Goal: Task Accomplishment & Management: Use online tool/utility

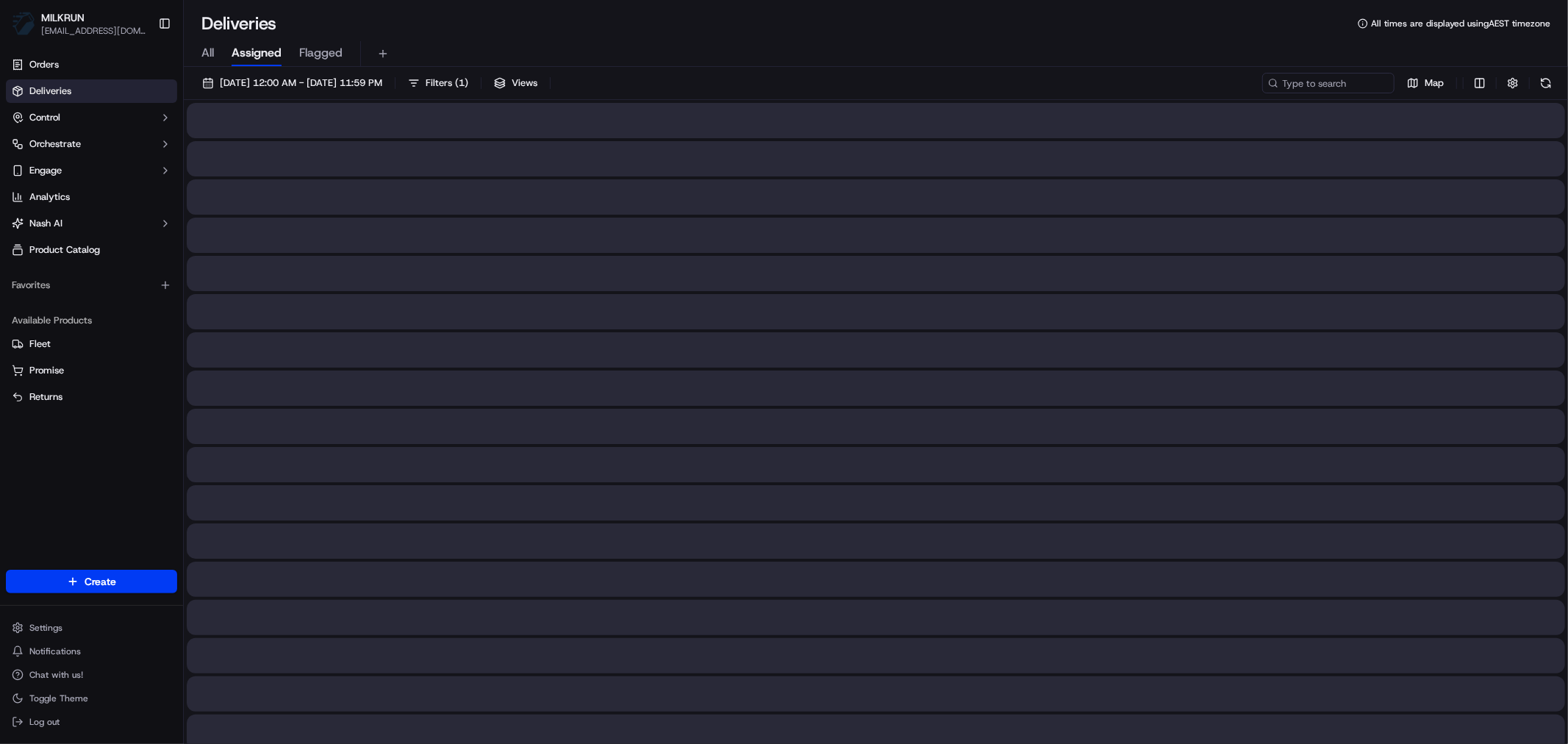
click at [206, 53] on span "All" at bounding box center [207, 53] width 12 height 17
click at [1313, 86] on input at bounding box center [1306, 82] width 176 height 21
paste input "12f77987-6f9b-4d01-bab3-fc8dd8a9e9db"
type input "12f77987-6f9b-4d01-bab3-fc8dd8a9e9db"
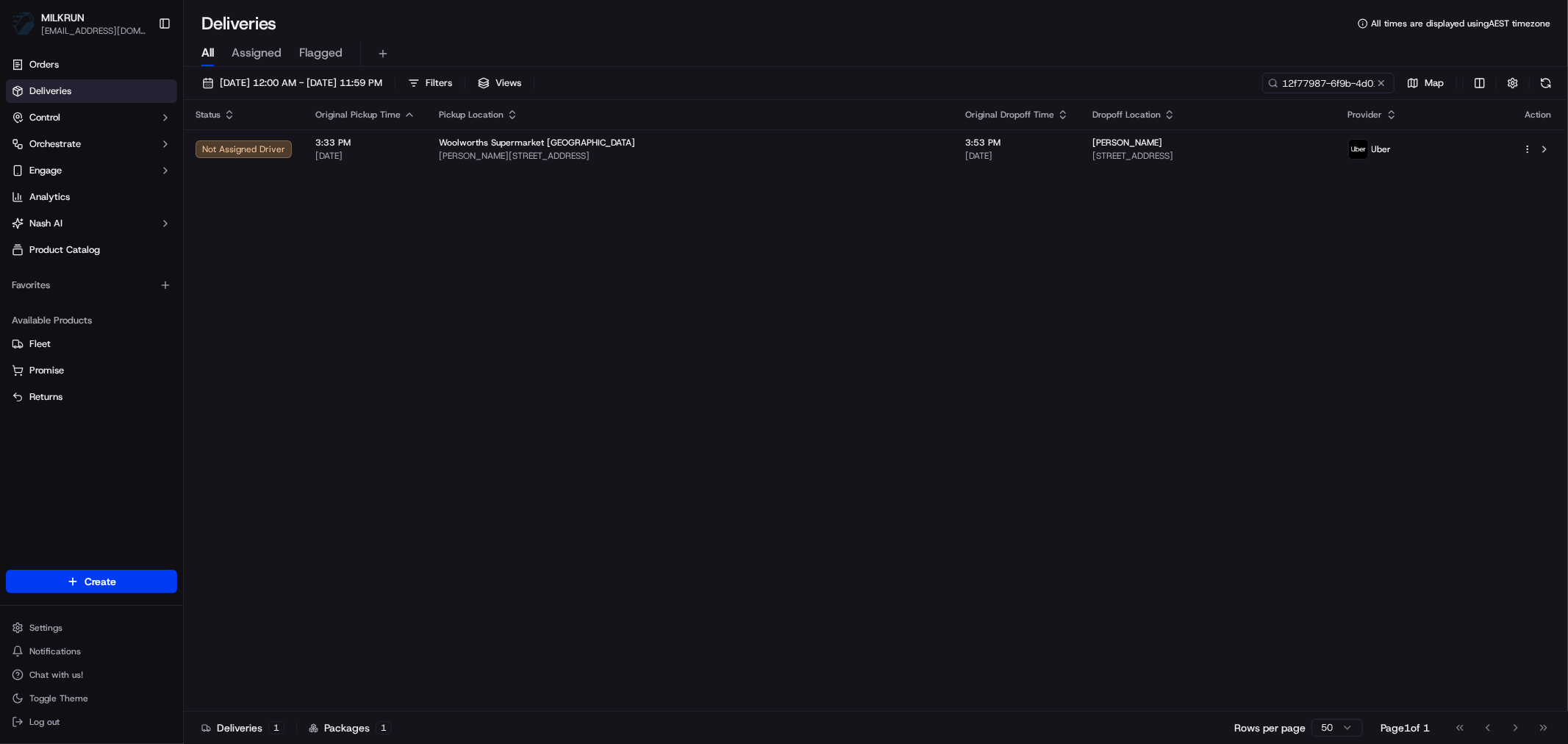
drag, startPoint x: 432, startPoint y: 305, endPoint x: 446, endPoint y: 294, distance: 17.8
click at [432, 305] on div "Status Original Pickup Time Pickup Location Original Dropoff Time Dropoff Locat…" at bounding box center [874, 405] width 1381 height 611
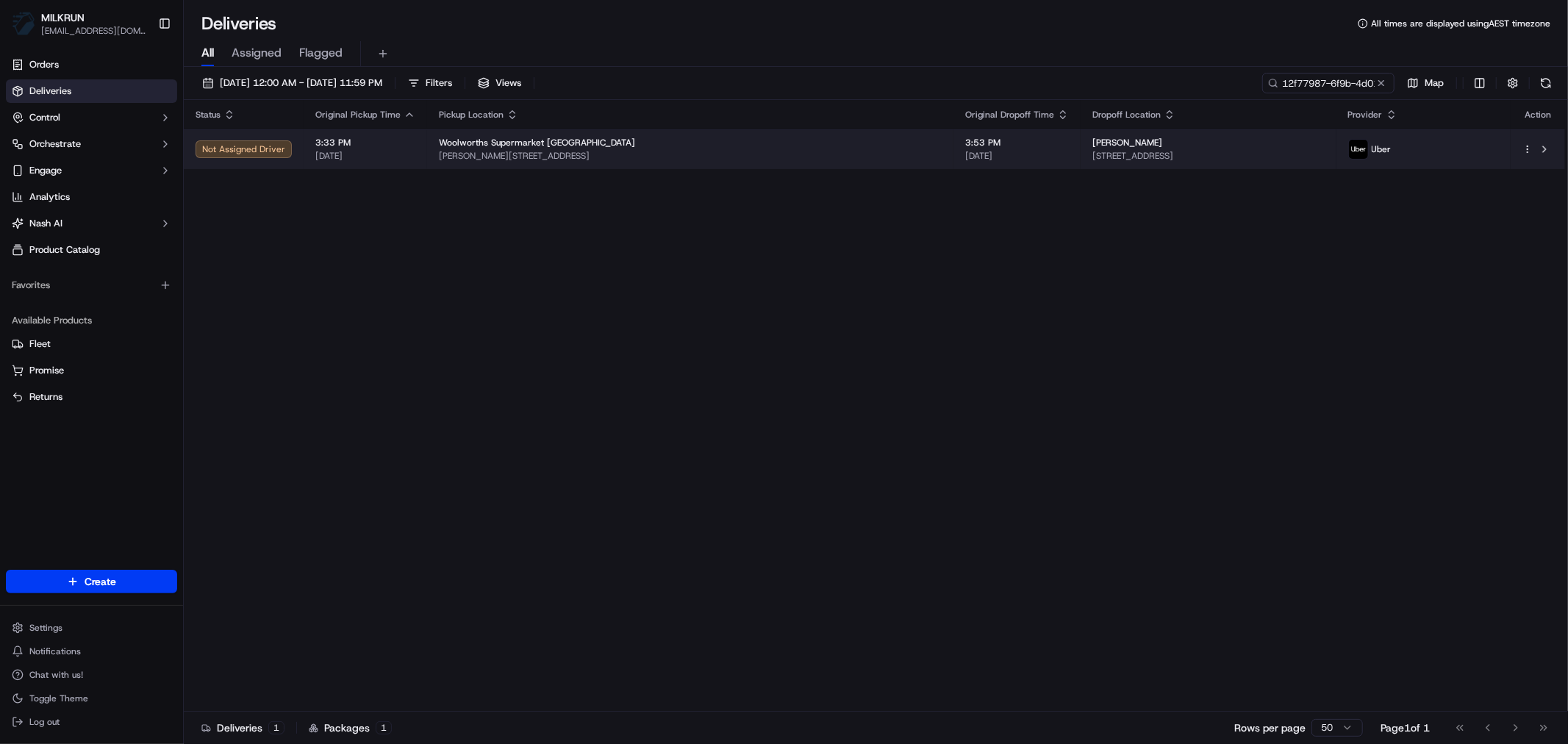
click at [677, 156] on span "Lawson St, Emu Plains, NSW 2750, AU" at bounding box center [689, 156] width 503 height 12
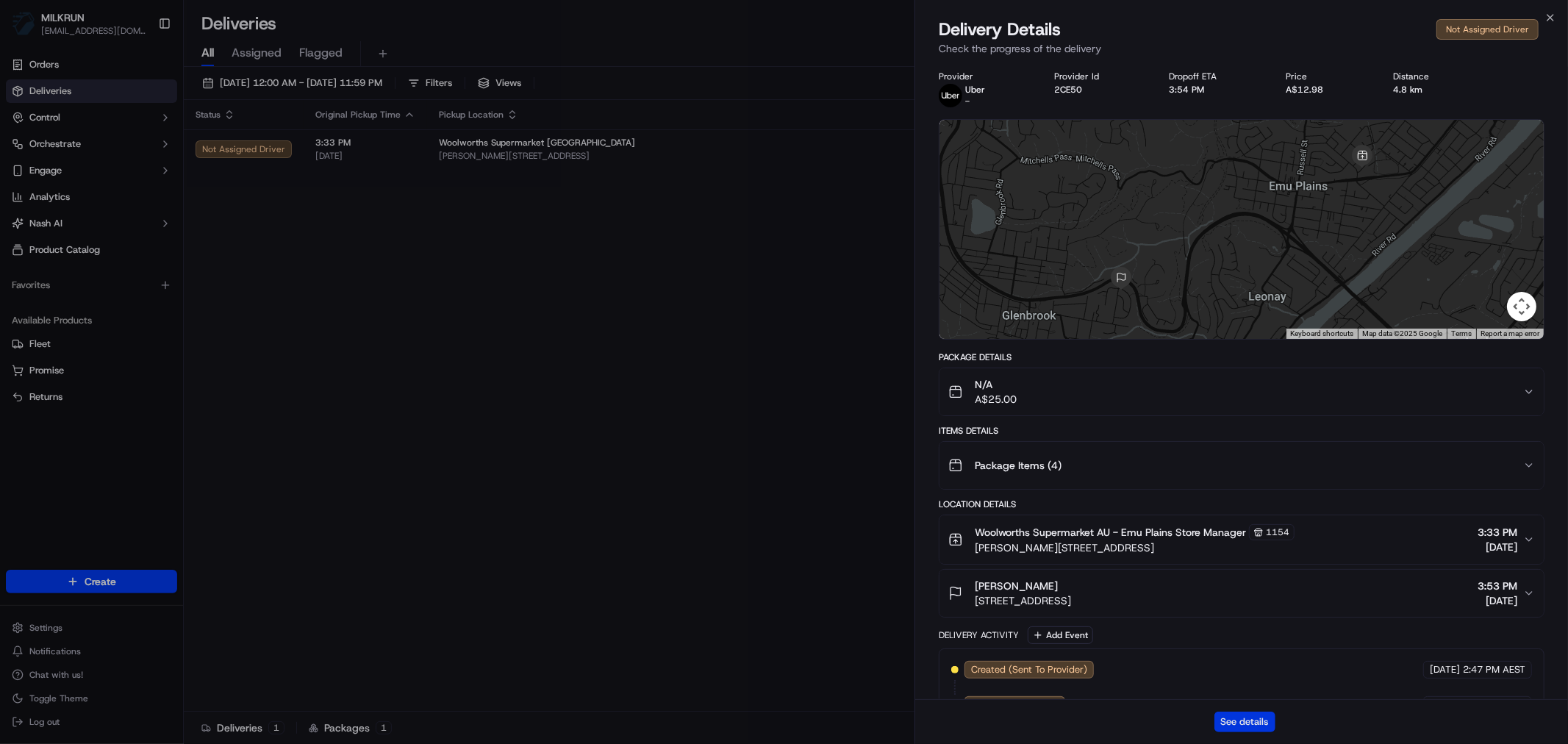
click at [1248, 723] on button "See details" at bounding box center [1245, 722] width 61 height 21
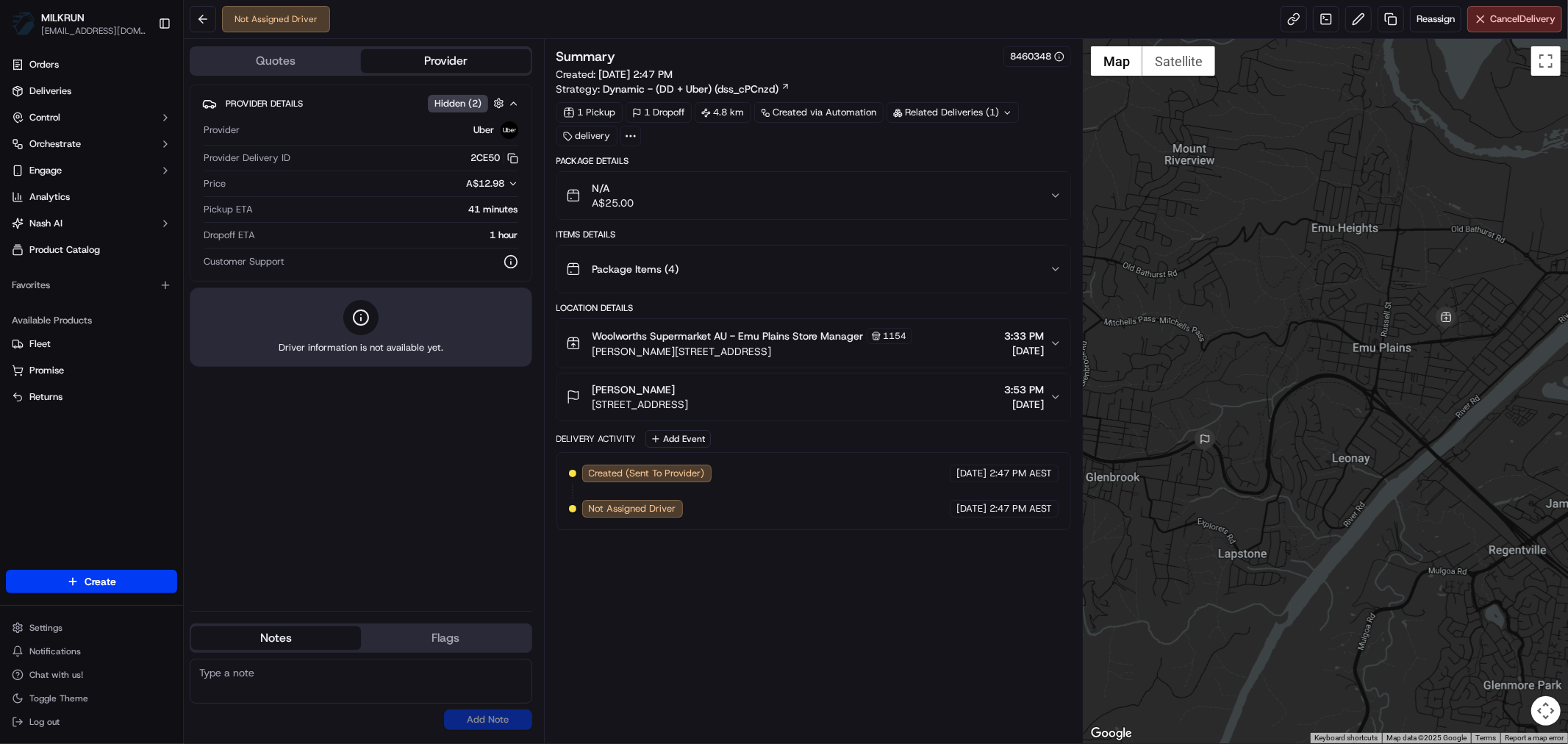
drag, startPoint x: 513, startPoint y: 24, endPoint x: 506, endPoint y: 16, distance: 10.6
click at [513, 24] on div "Not Assigned Driver Reassign Cancel Delivery" at bounding box center [875, 19] width 1384 height 39
click at [1294, 21] on link at bounding box center [1293, 19] width 26 height 26
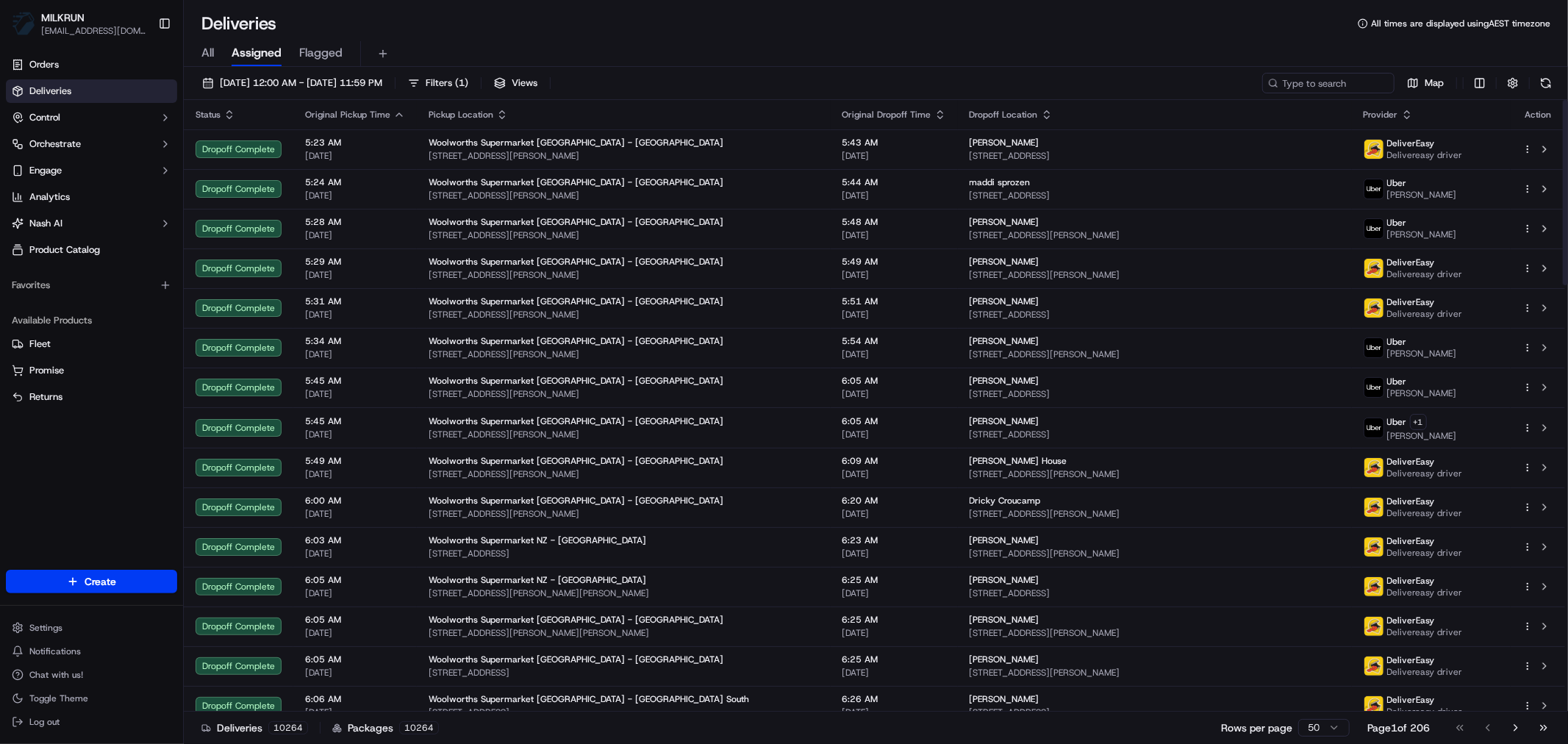
click at [210, 47] on span "All" at bounding box center [207, 53] width 12 height 17
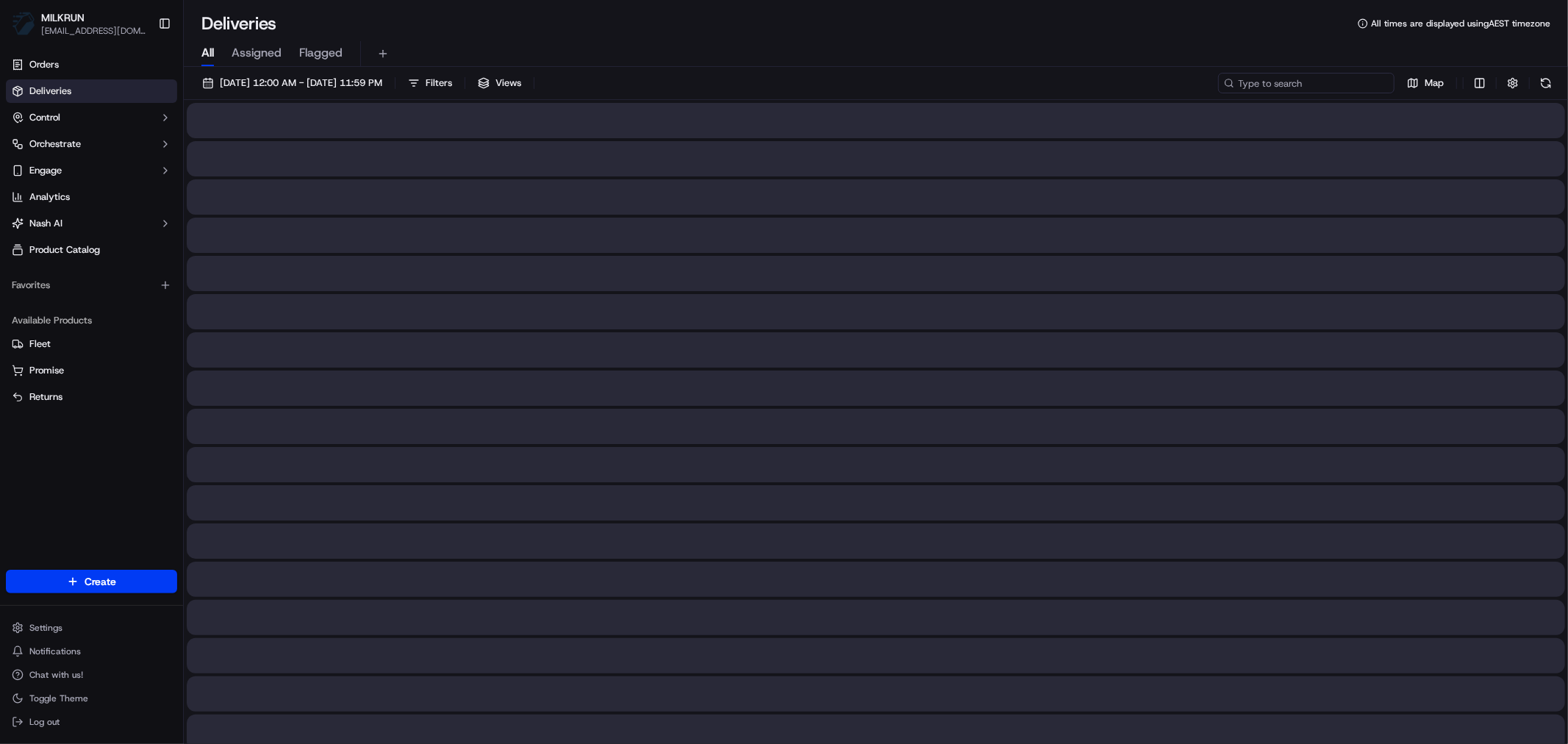
click at [1315, 85] on input at bounding box center [1306, 82] width 176 height 21
paste input "7f558f95-924e-43b5-95c8-1cc0730bc3e8"
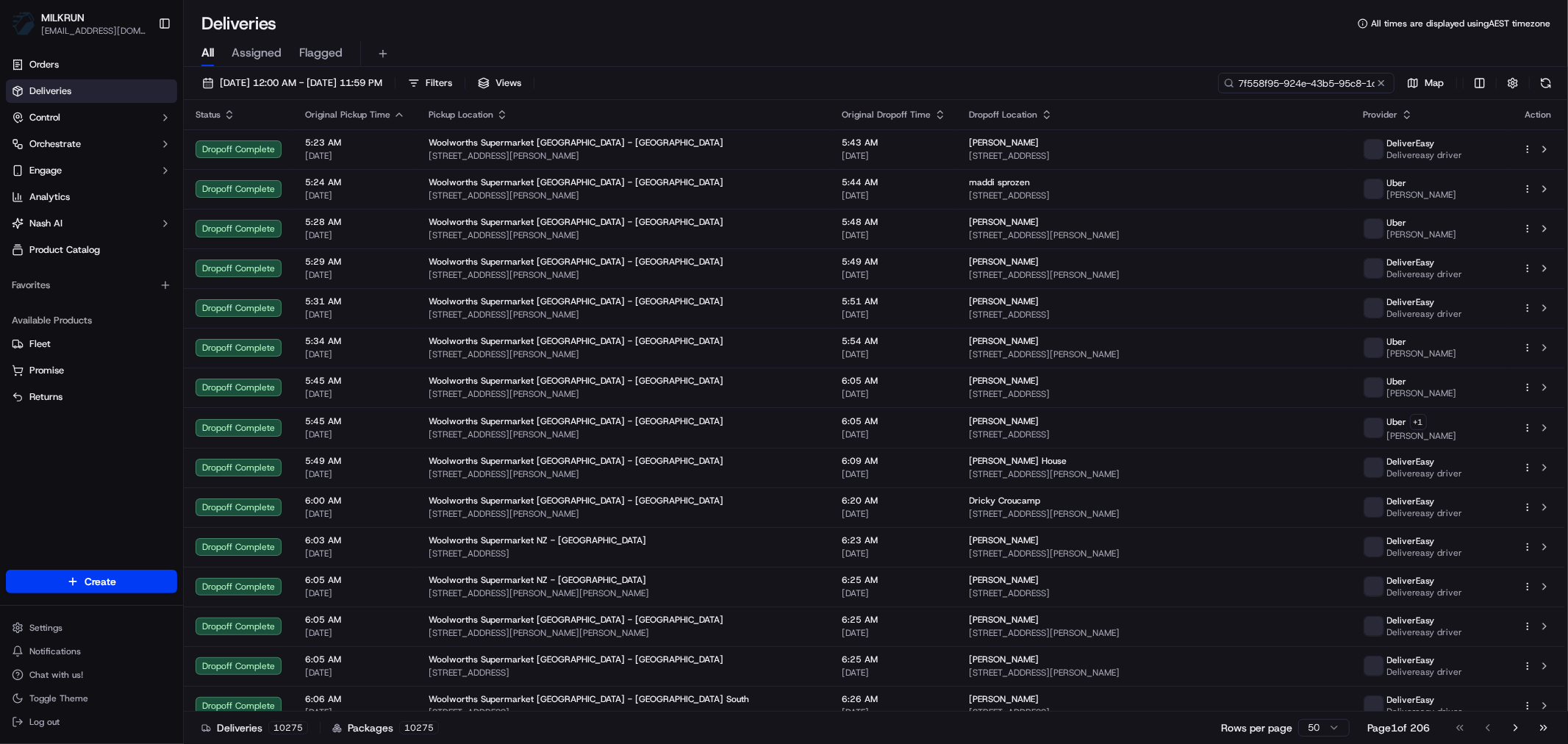
scroll to position [0, 67]
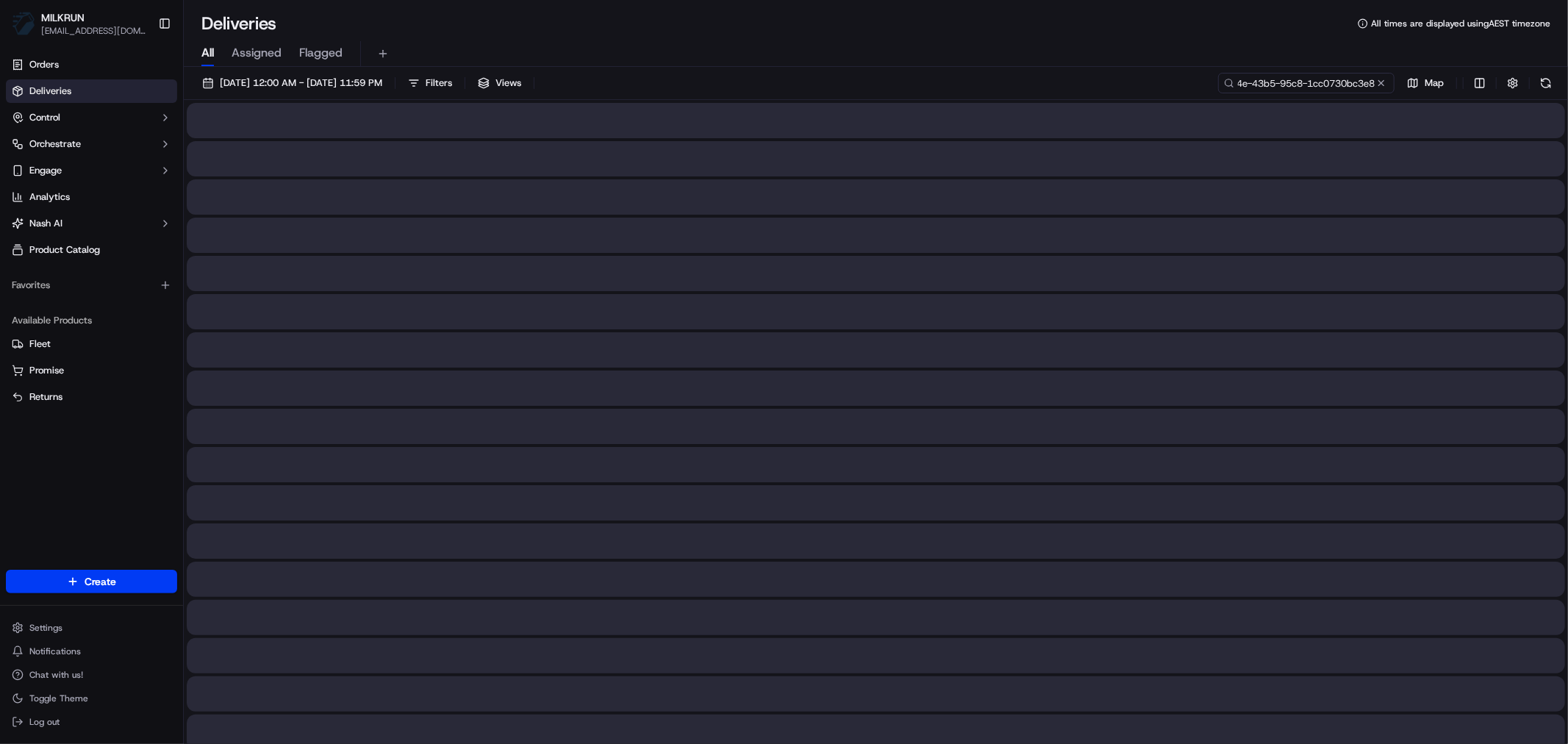
type input "7f558f95-924e-43b5-95c8-1cc0730bc3e8"
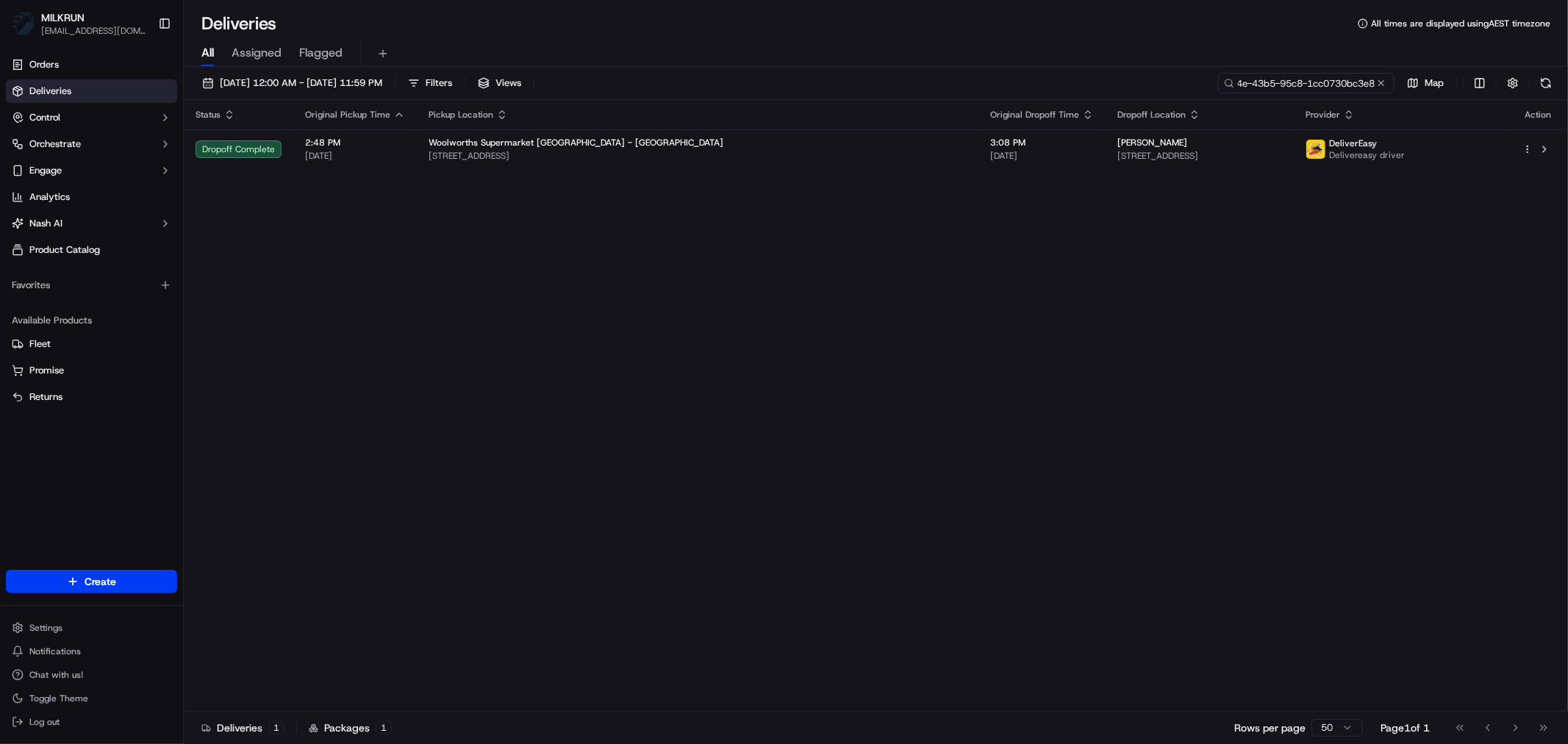
scroll to position [0, 0]
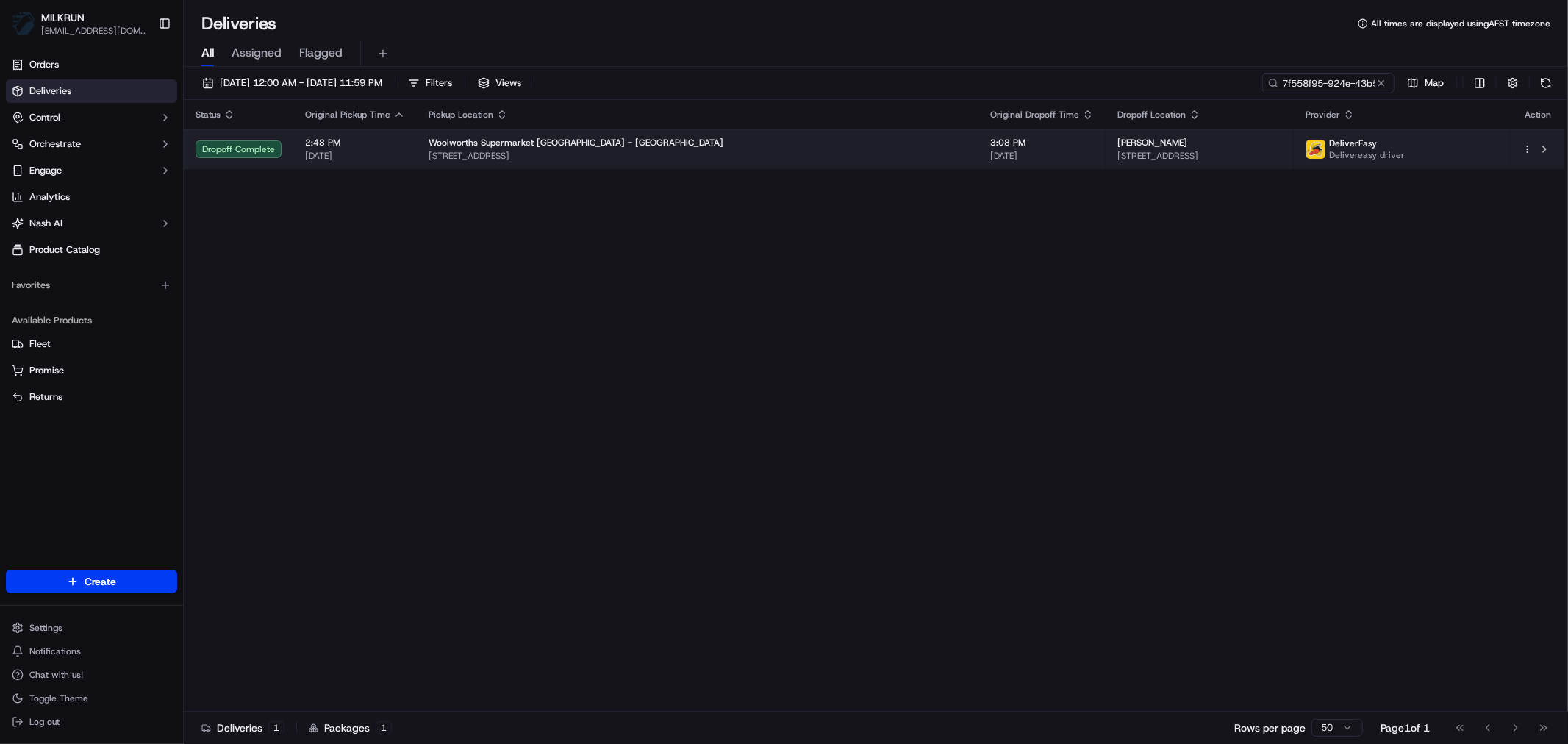
click at [728, 157] on span "[STREET_ADDRESS]" at bounding box center [698, 156] width 538 height 12
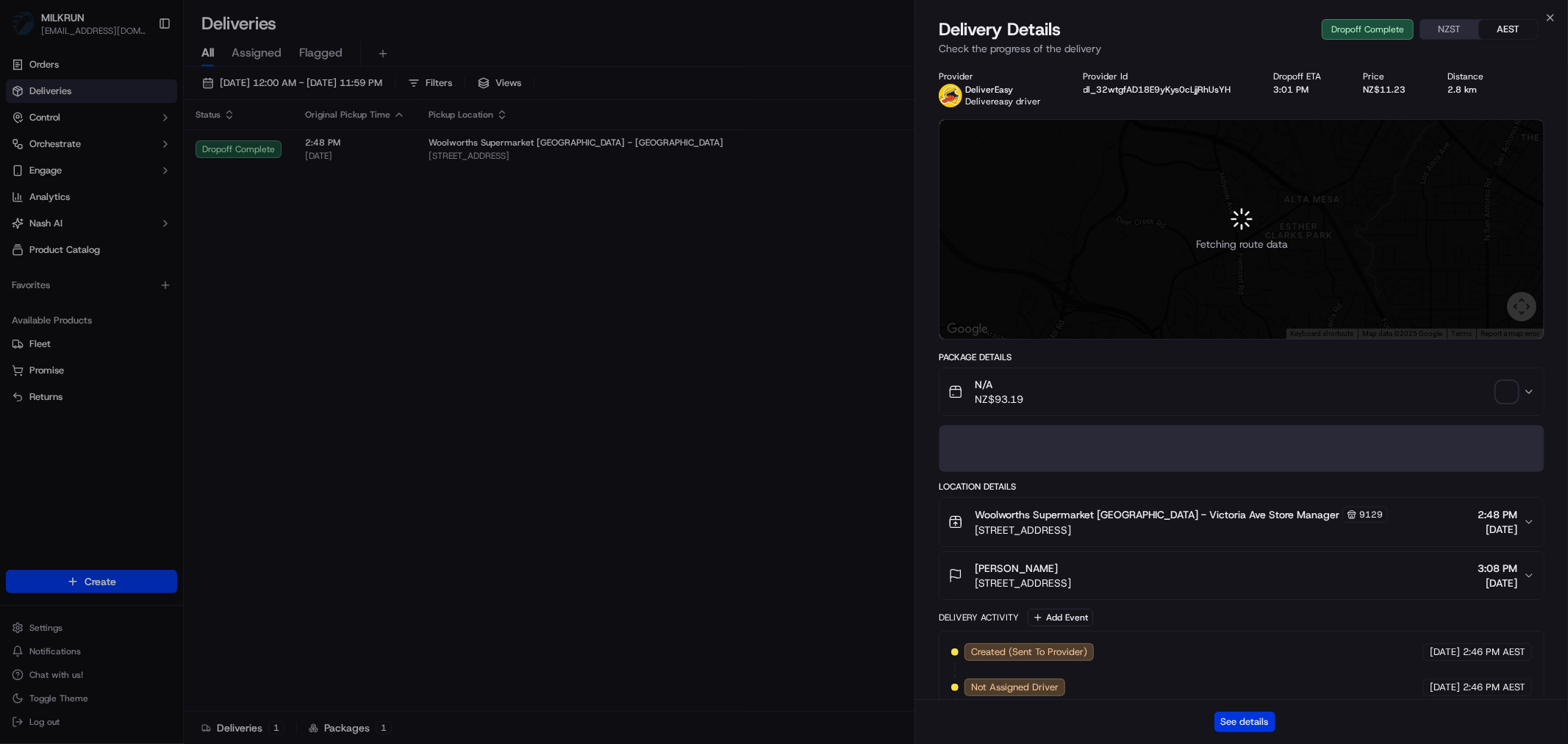
click at [1248, 727] on button "See details" at bounding box center [1245, 722] width 61 height 21
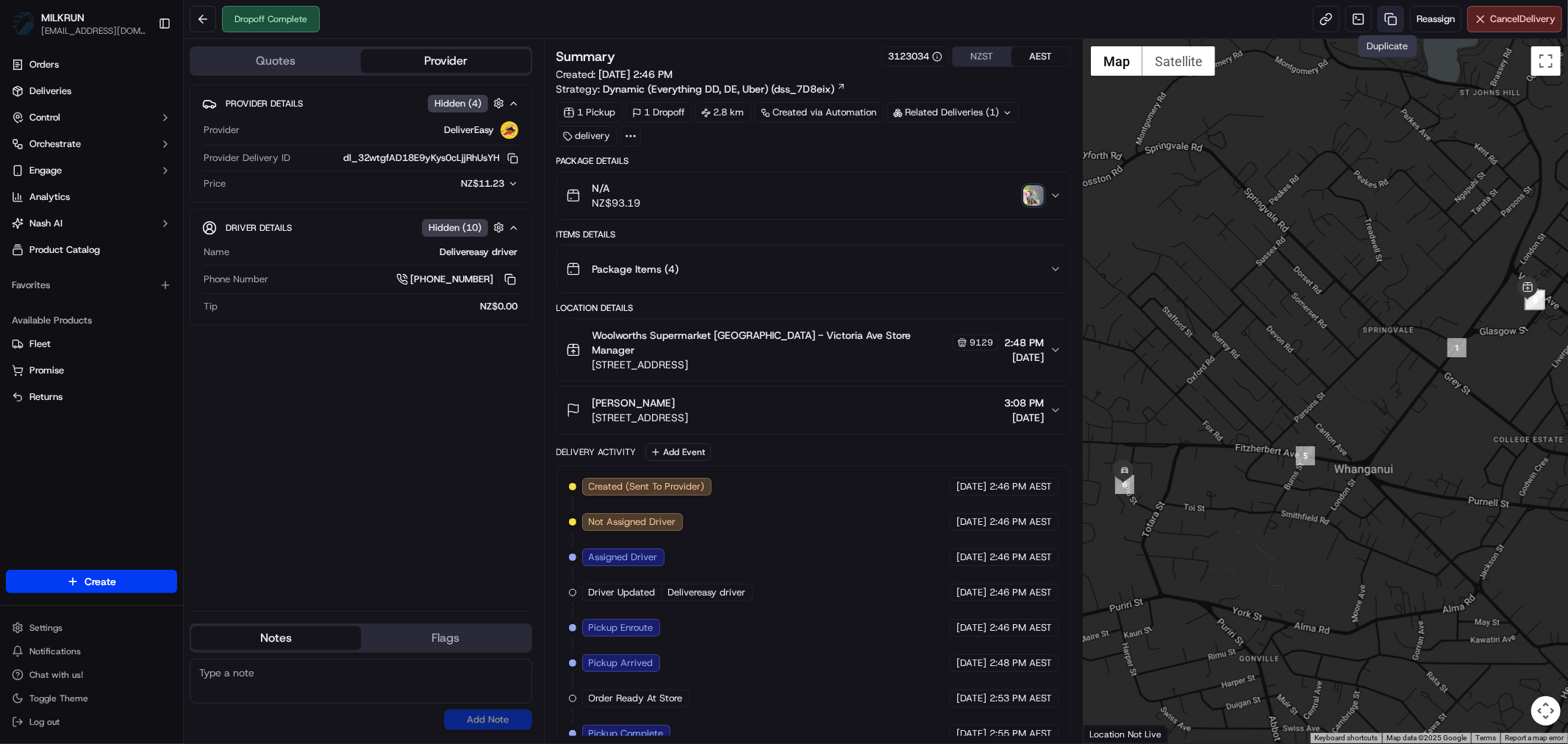
click at [1384, 17] on link at bounding box center [1390, 19] width 26 height 26
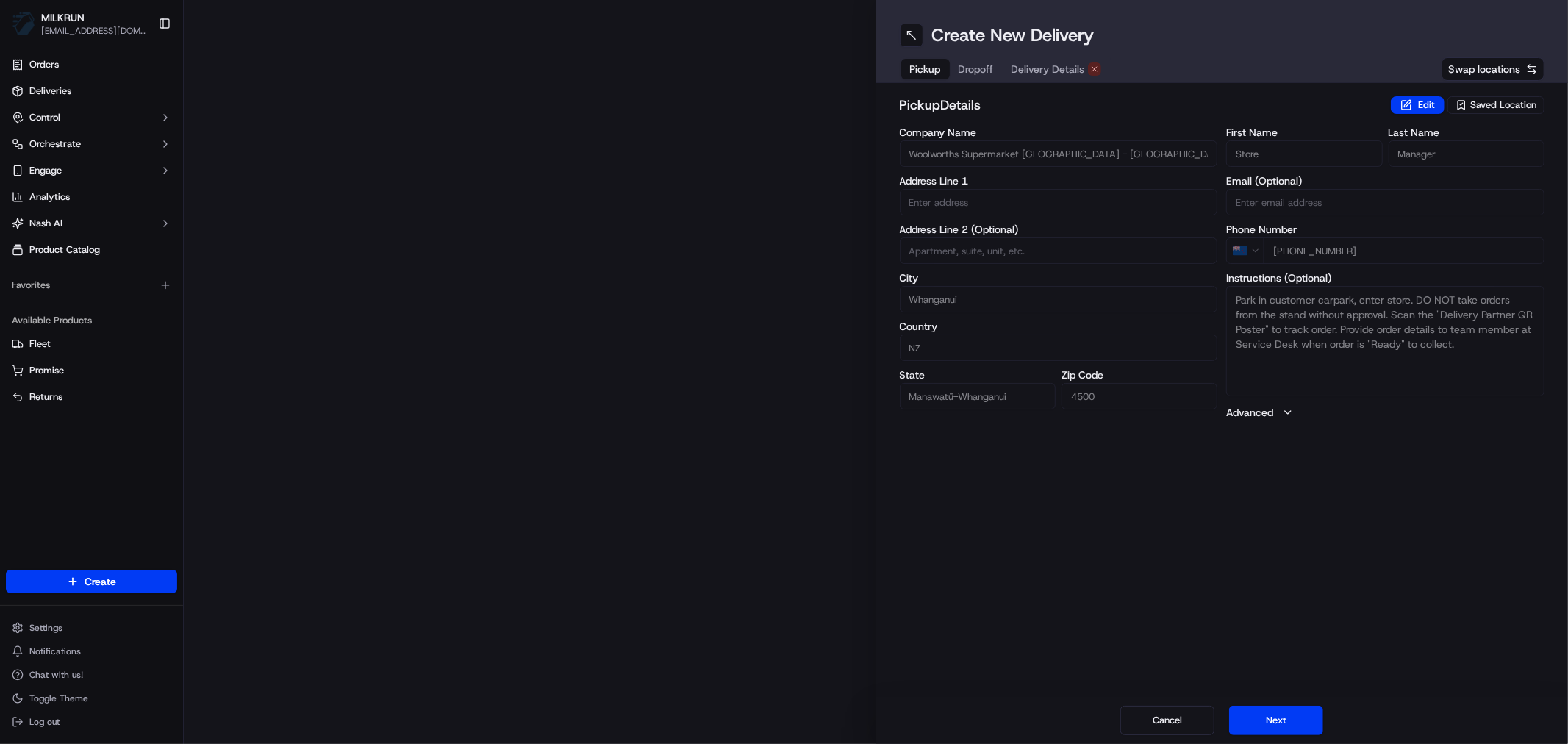
type input "433 Victoria Ave"
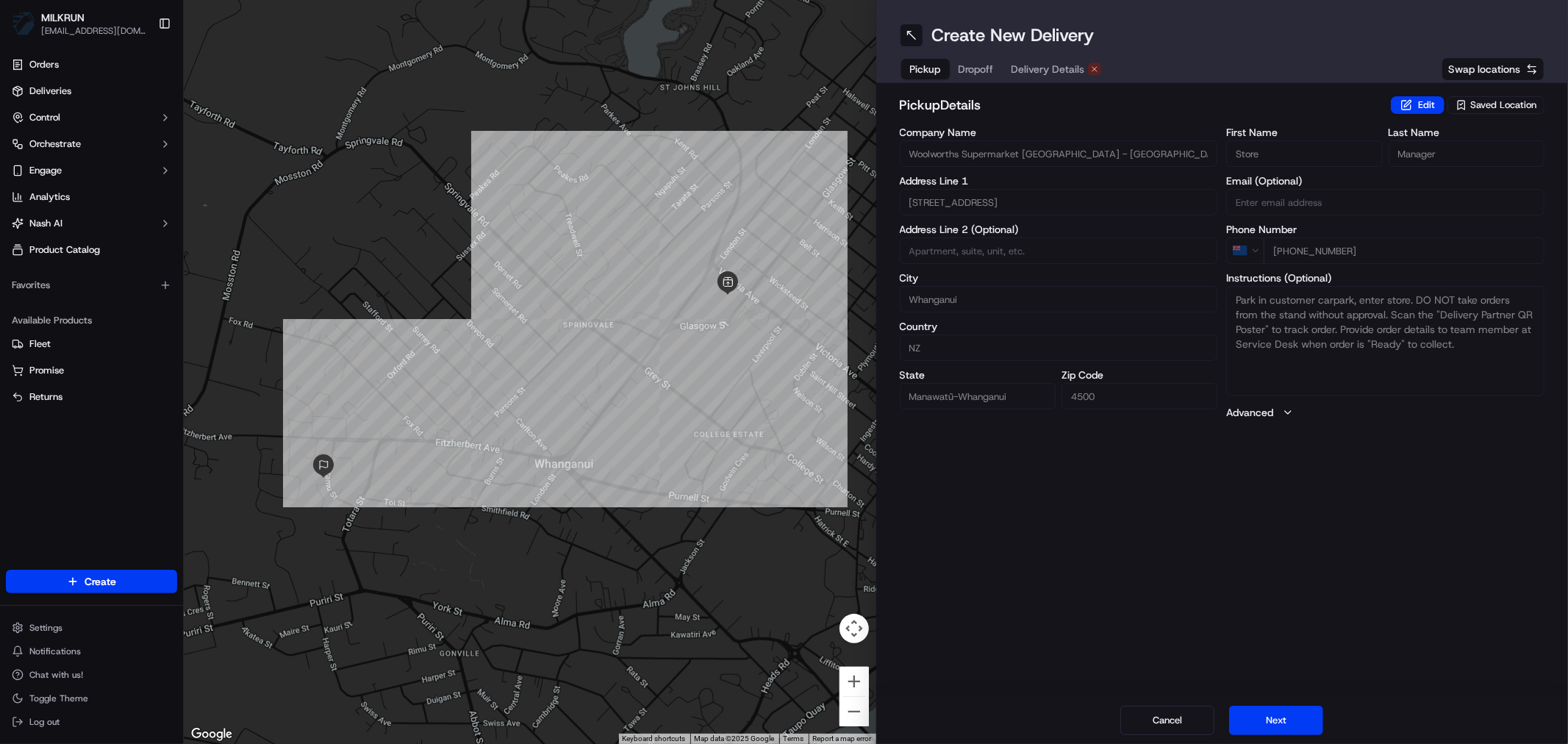
click at [1061, 58] on button "Delivery Details" at bounding box center [1056, 68] width 107 height 21
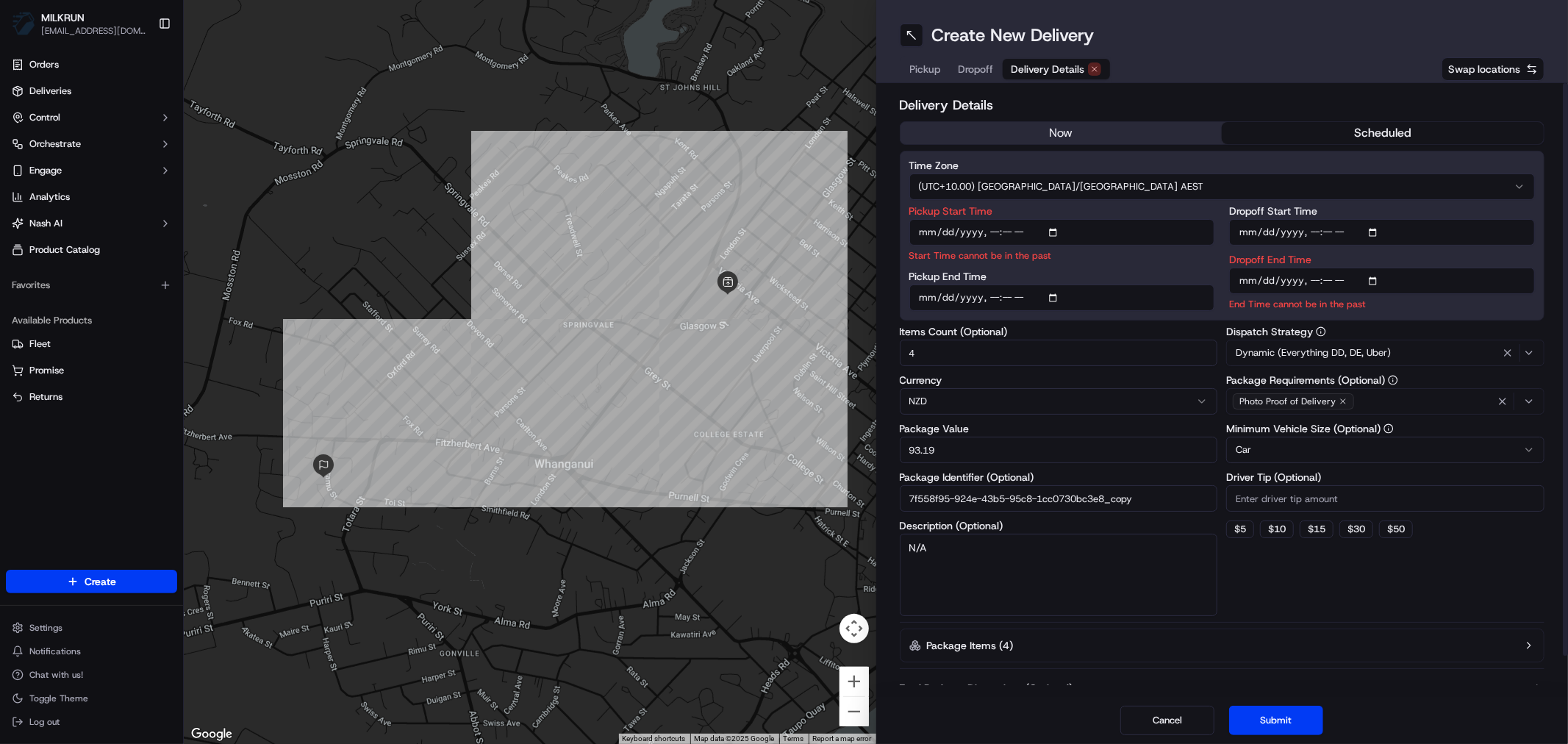
click at [1044, 130] on button "now" at bounding box center [1060, 133] width 322 height 22
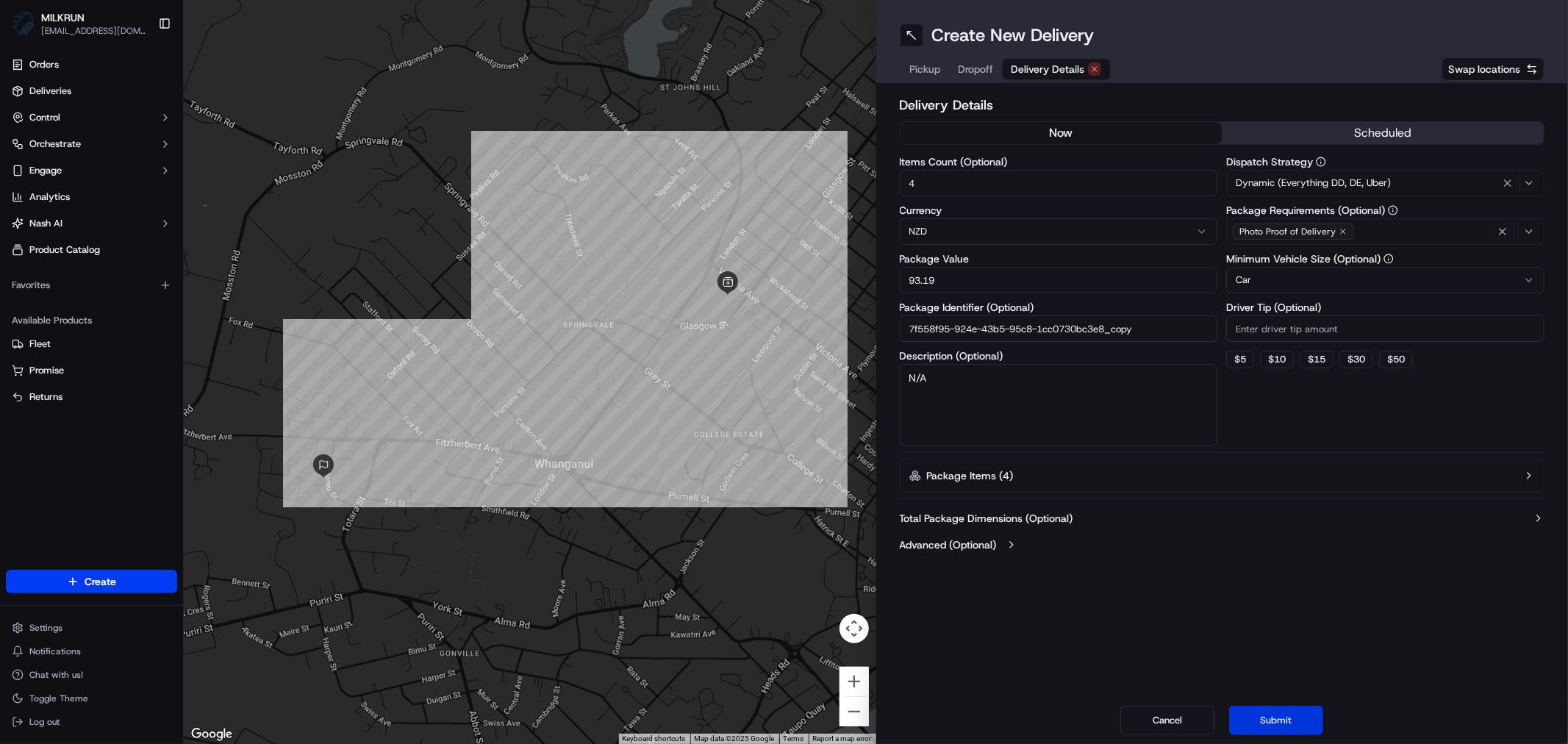
click at [1279, 721] on button "Submit" at bounding box center [1276, 721] width 94 height 30
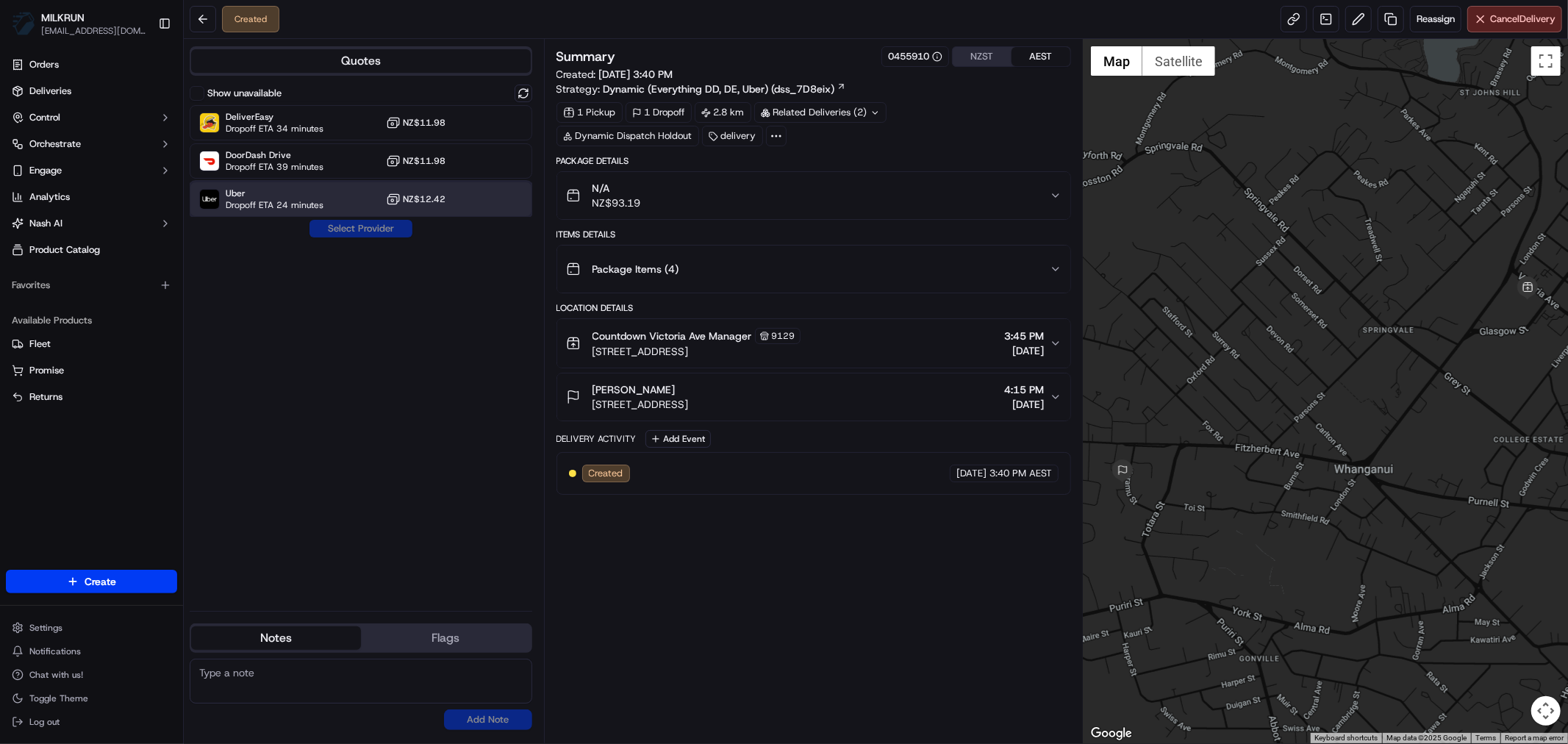
click at [269, 202] on span "Dropoff ETA 24 minutes" at bounding box center [274, 205] width 98 height 12
click at [353, 230] on button "Assign Provider" at bounding box center [360, 228] width 104 height 17
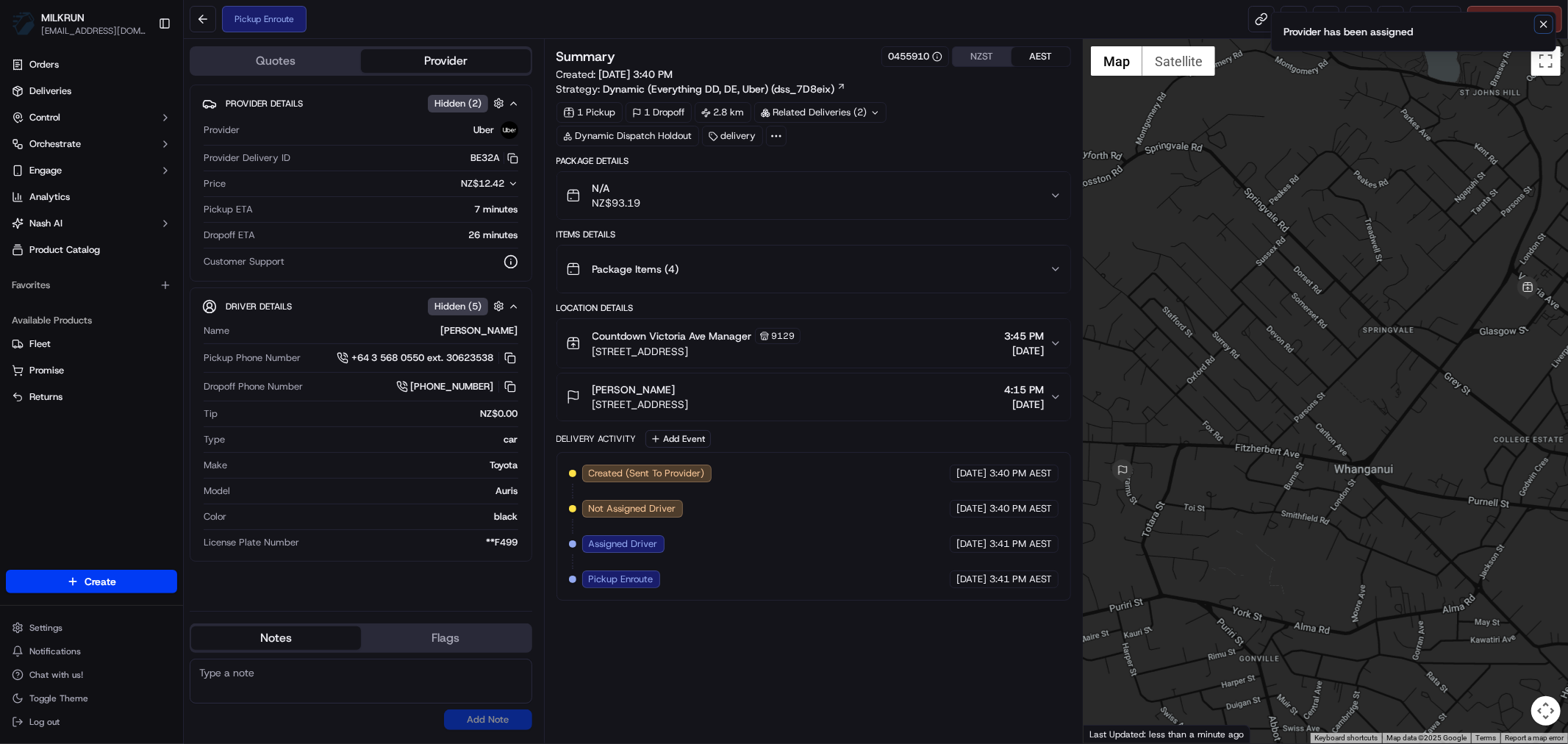
click at [1547, 22] on icon "Notifications (F8)" at bounding box center [1543, 24] width 12 height 12
click at [1257, 24] on link at bounding box center [1261, 19] width 26 height 26
